Goal: Information Seeking & Learning: Learn about a topic

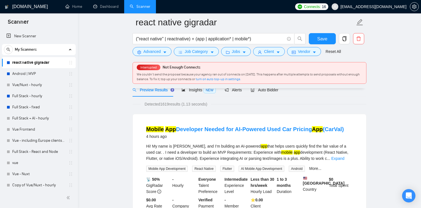
scroll to position [25, 0]
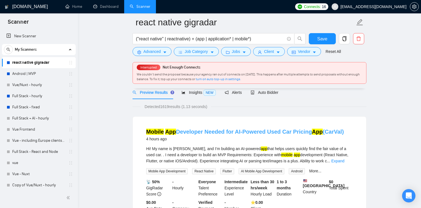
click at [208, 130] on link "Mobile App Developer Needed for AI-Powered Used Car Pricing App (CarVal)" at bounding box center [245, 132] width 198 height 6
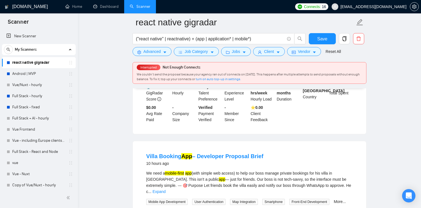
scroll to position [121, 0]
click at [28, 76] on link "Android | MVP" at bounding box center [38, 73] width 53 height 11
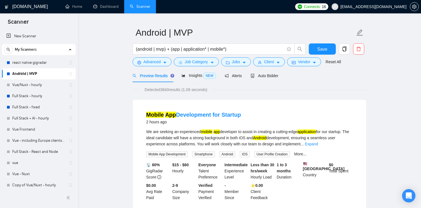
scroll to position [22, 0]
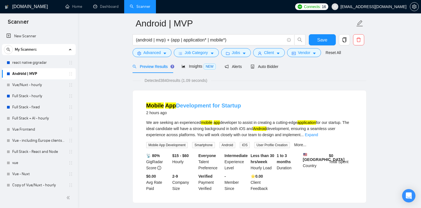
click at [179, 106] on link "Mobile App Development for Startup" at bounding box center [193, 105] width 95 height 6
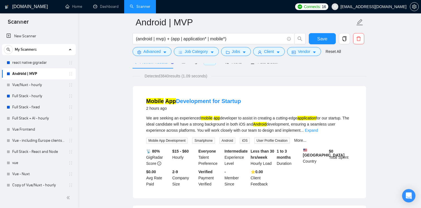
scroll to position [0, 0]
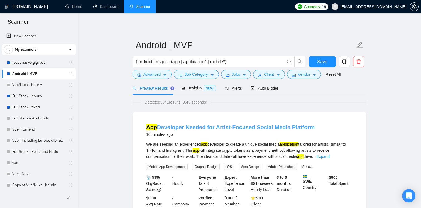
click at [227, 128] on link "App Developer Needed for Artist-Focused Social Media Platform" at bounding box center [230, 127] width 168 height 6
